Goal: Task Accomplishment & Management: Use online tool/utility

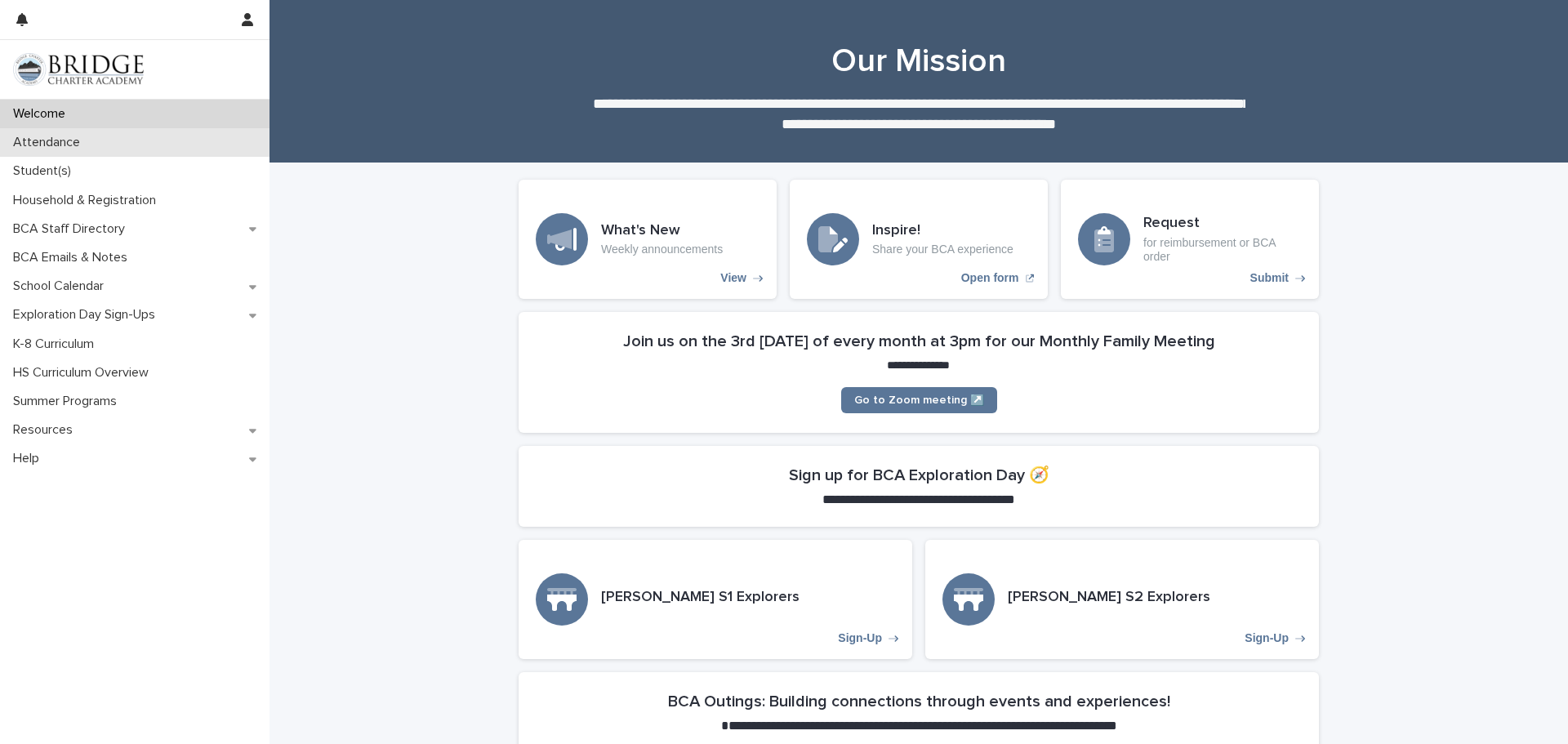
click at [72, 150] on div "Attendance" at bounding box center [135, 141] width 269 height 28
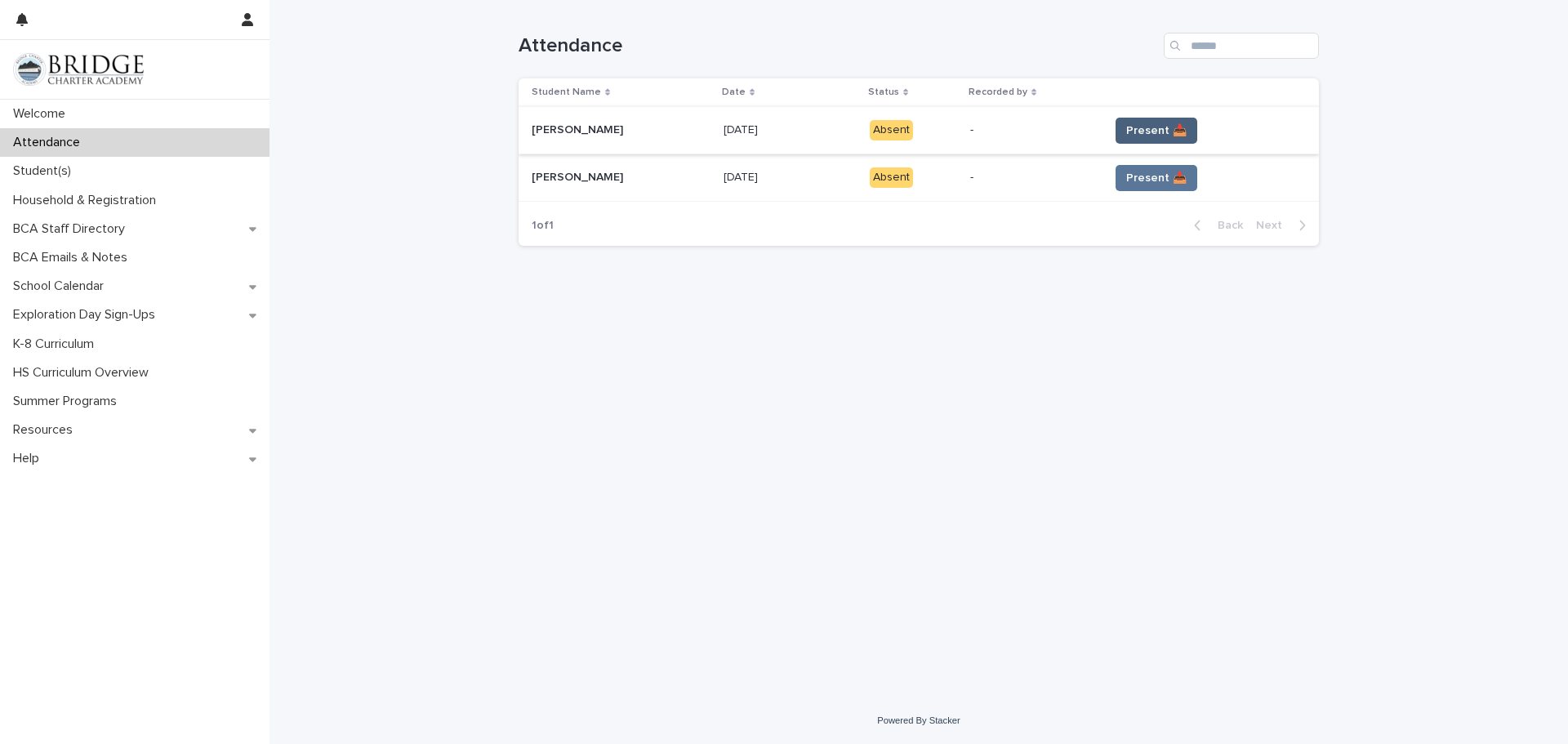
click at [1157, 123] on span "Present 📥" at bounding box center [1156, 131] width 60 height 17
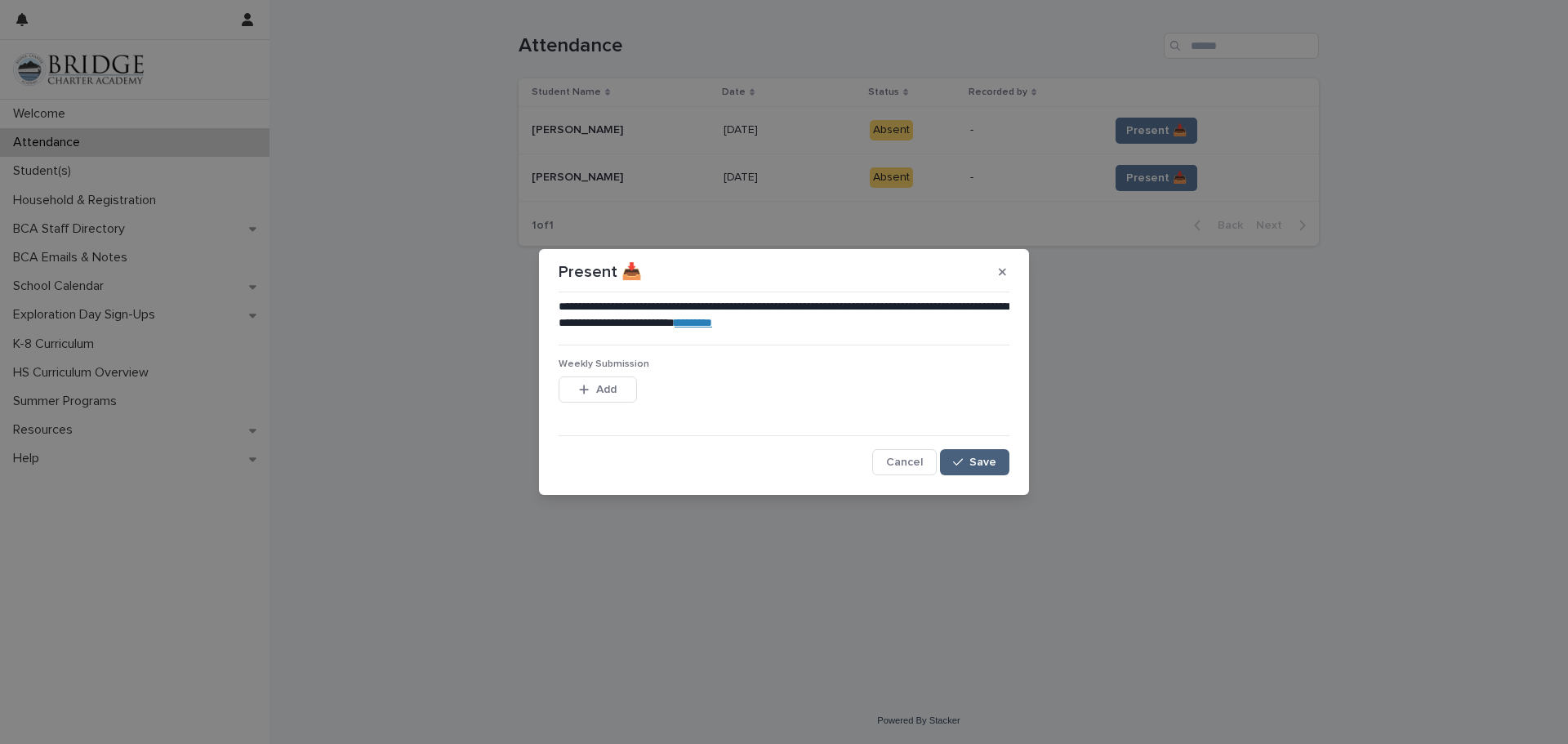
click at [966, 452] on button "Save" at bounding box center [974, 462] width 69 height 26
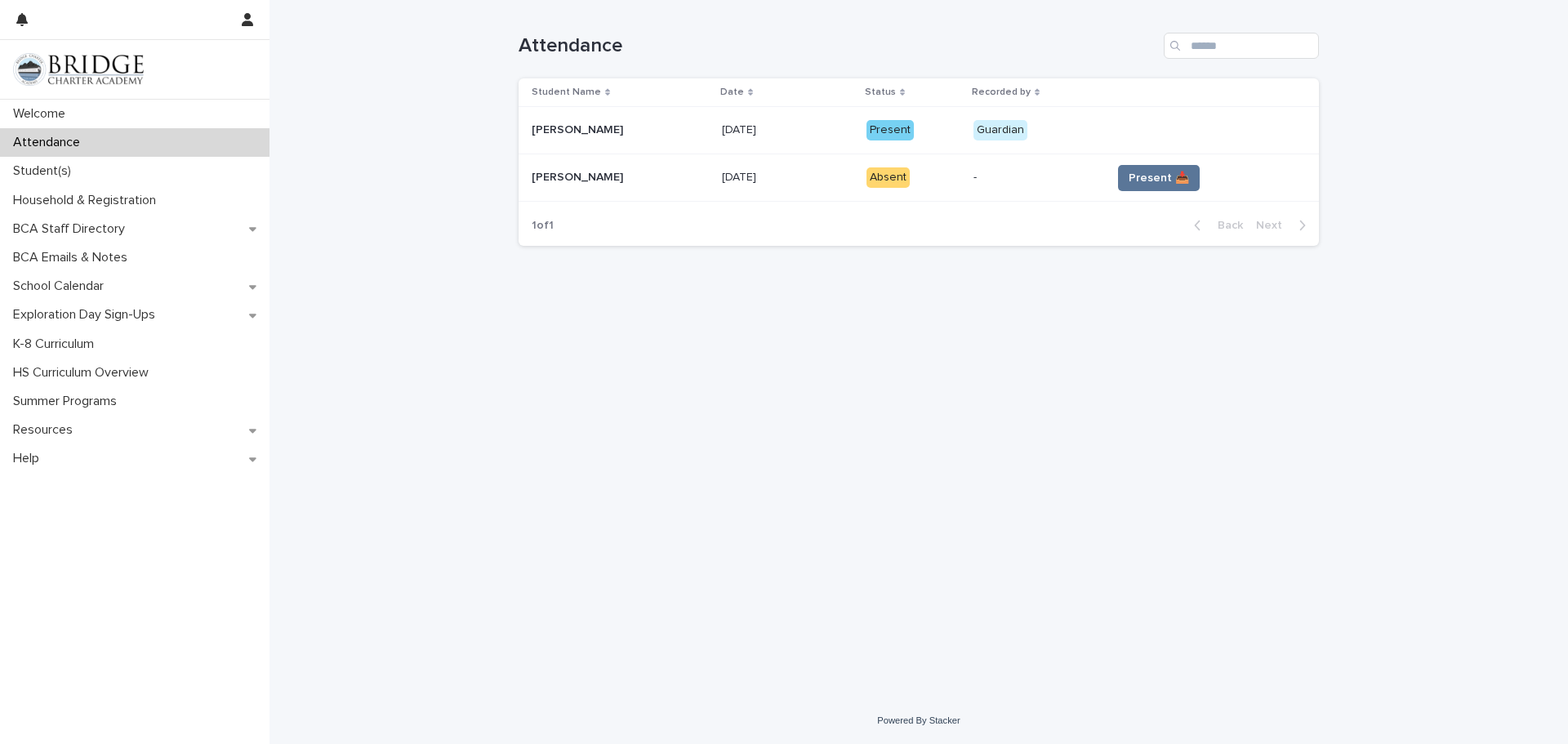
click at [1137, 163] on td "Present 📥" at bounding box center [1211, 177] width 214 height 48
click at [1142, 190] on button "Present 📥" at bounding box center [1158, 177] width 82 height 26
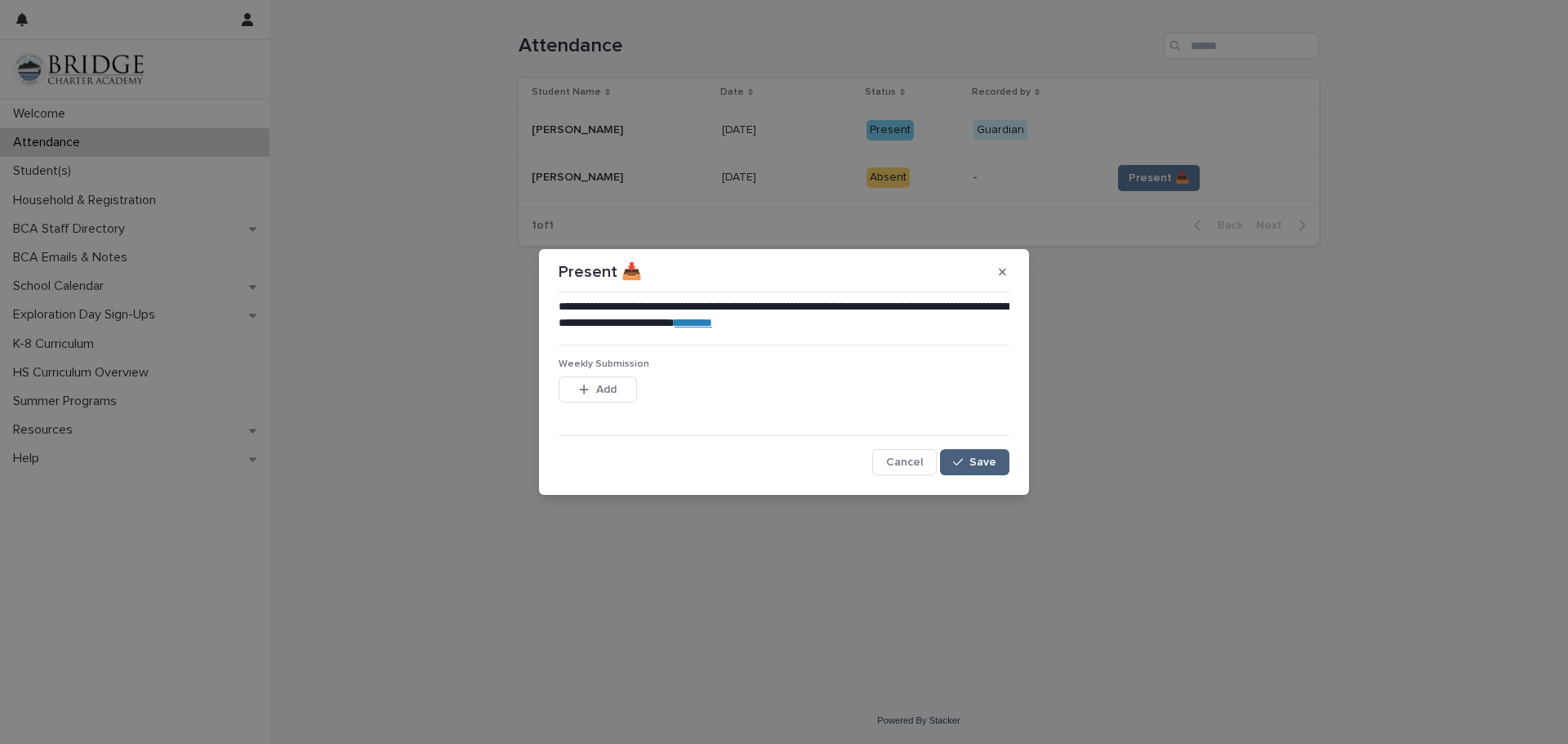
click at [963, 454] on button "Save" at bounding box center [974, 462] width 69 height 26
